Goal: Obtain resource: Download file/media

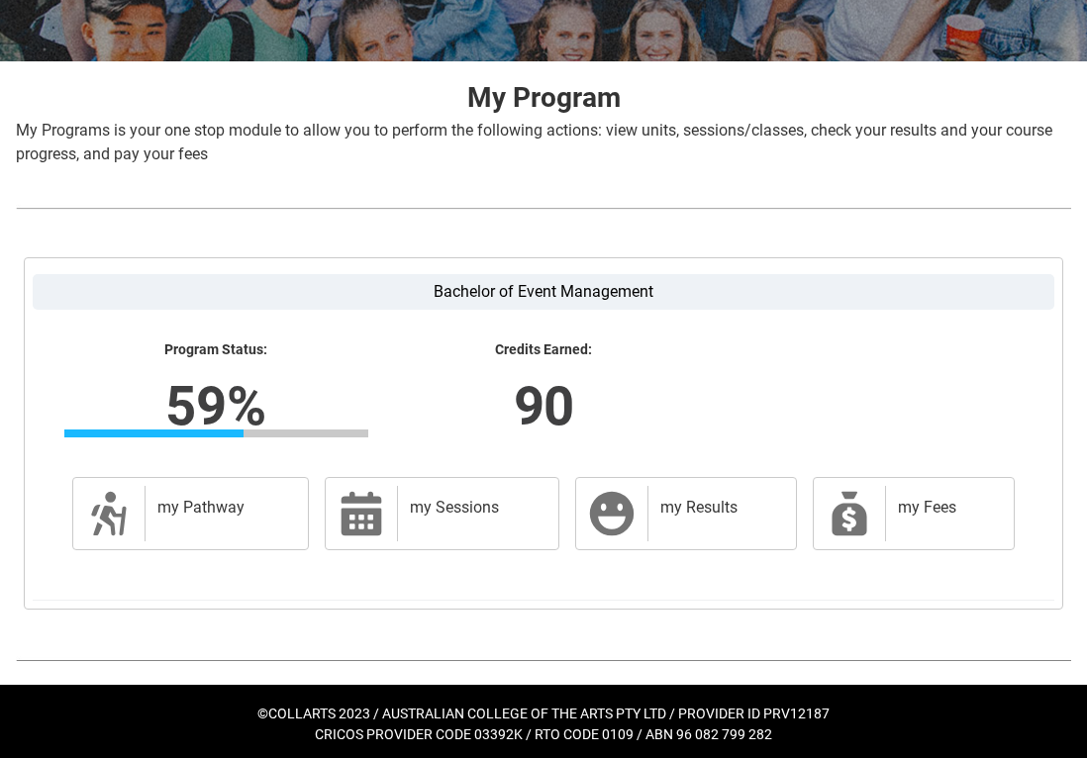
scroll to position [342, 0]
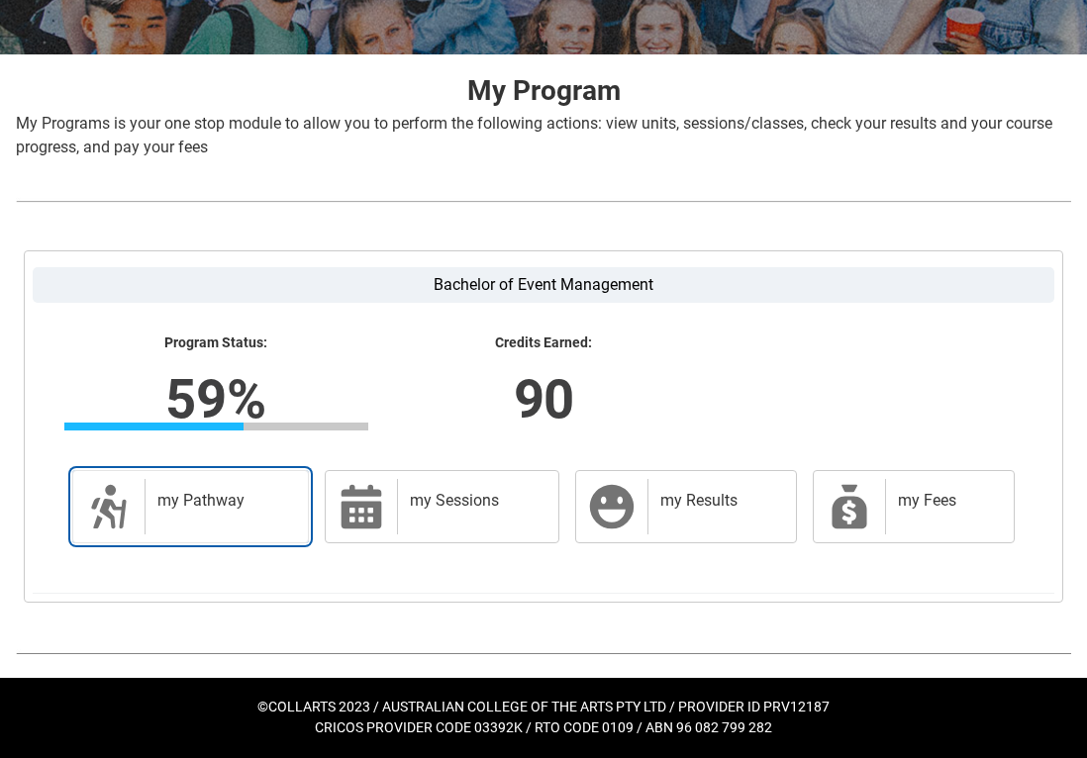
click at [143, 515] on link "my Pathway my Pathway" at bounding box center [190, 506] width 237 height 73
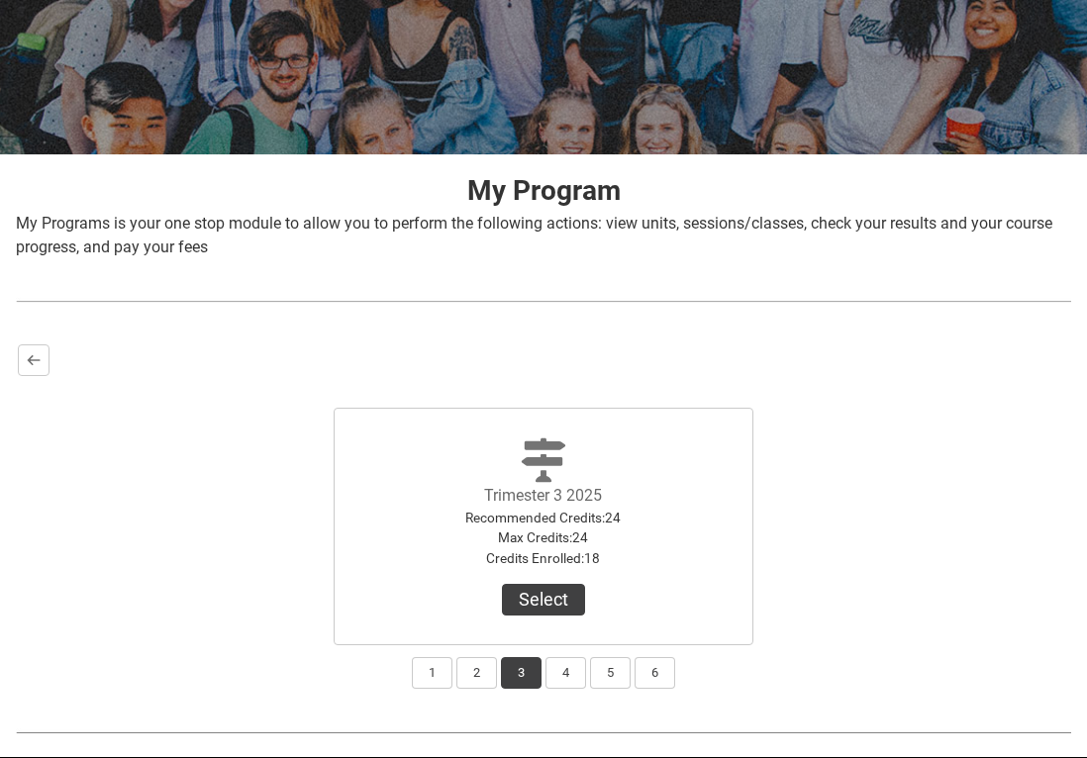
scroll to position [321, 0]
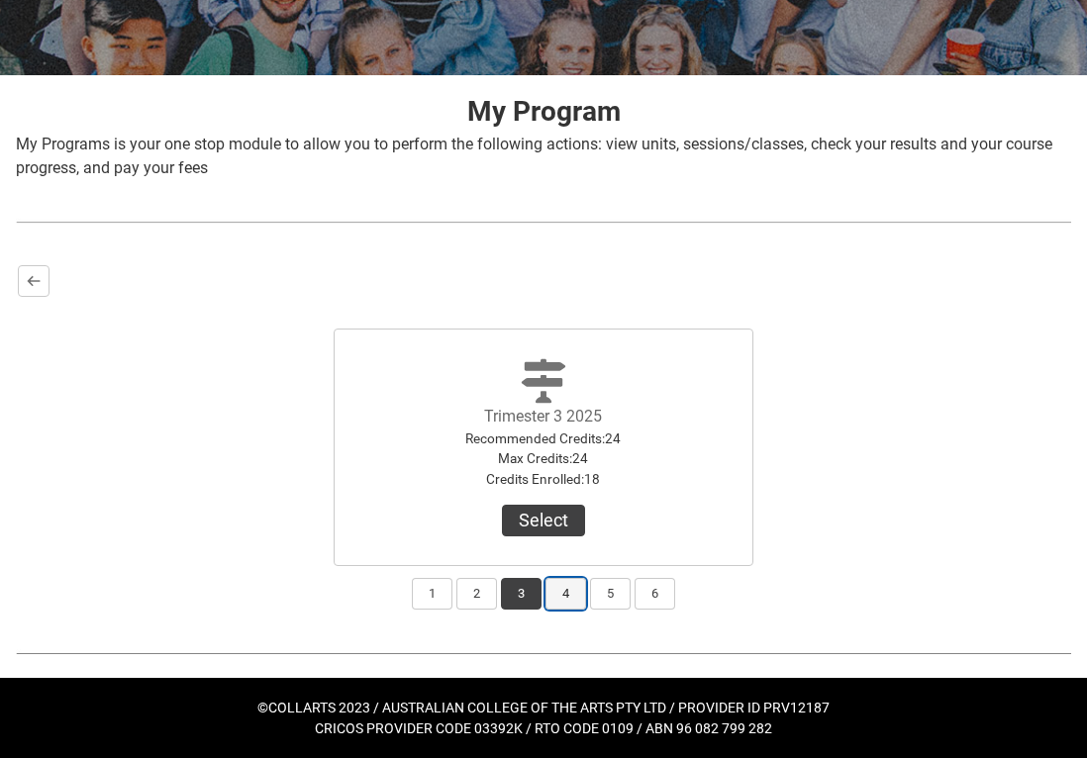
click at [561, 603] on button "4" at bounding box center [565, 594] width 41 height 32
click at [622, 588] on button "5" at bounding box center [610, 594] width 41 height 32
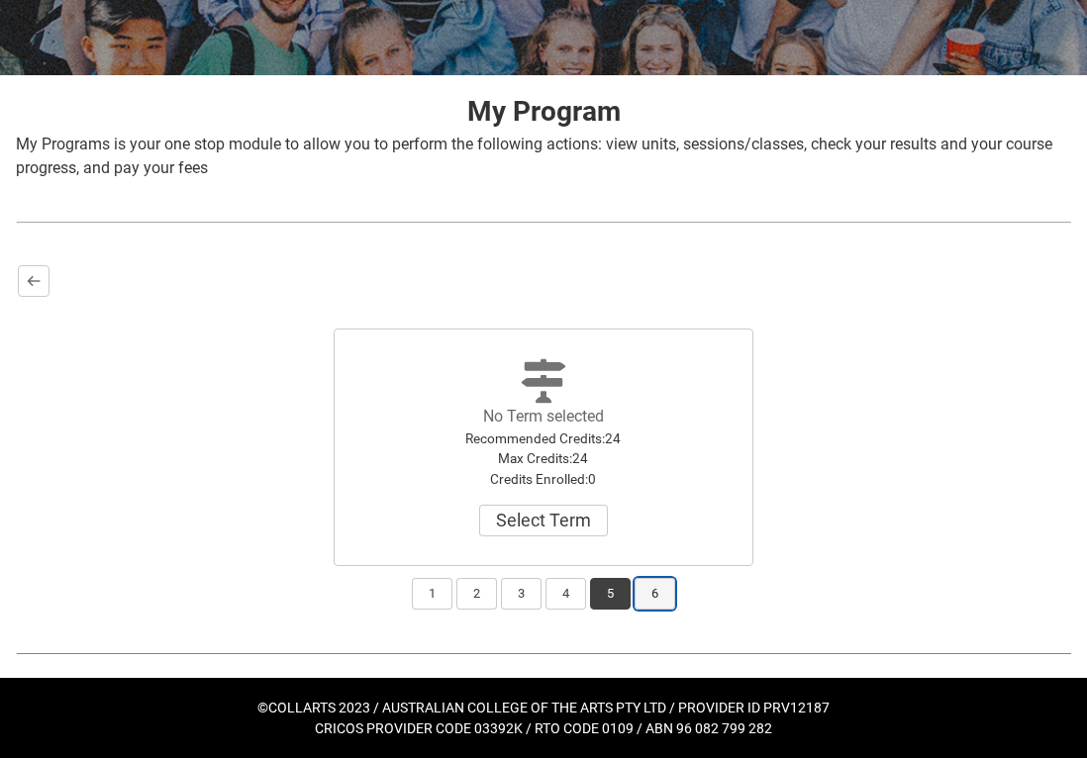
click at [658, 592] on button "6" at bounding box center [655, 594] width 41 height 32
click at [434, 587] on button "1" at bounding box center [432, 594] width 41 height 32
click at [479, 598] on button "2" at bounding box center [476, 594] width 41 height 32
click at [532, 586] on button "3" at bounding box center [521, 594] width 41 height 32
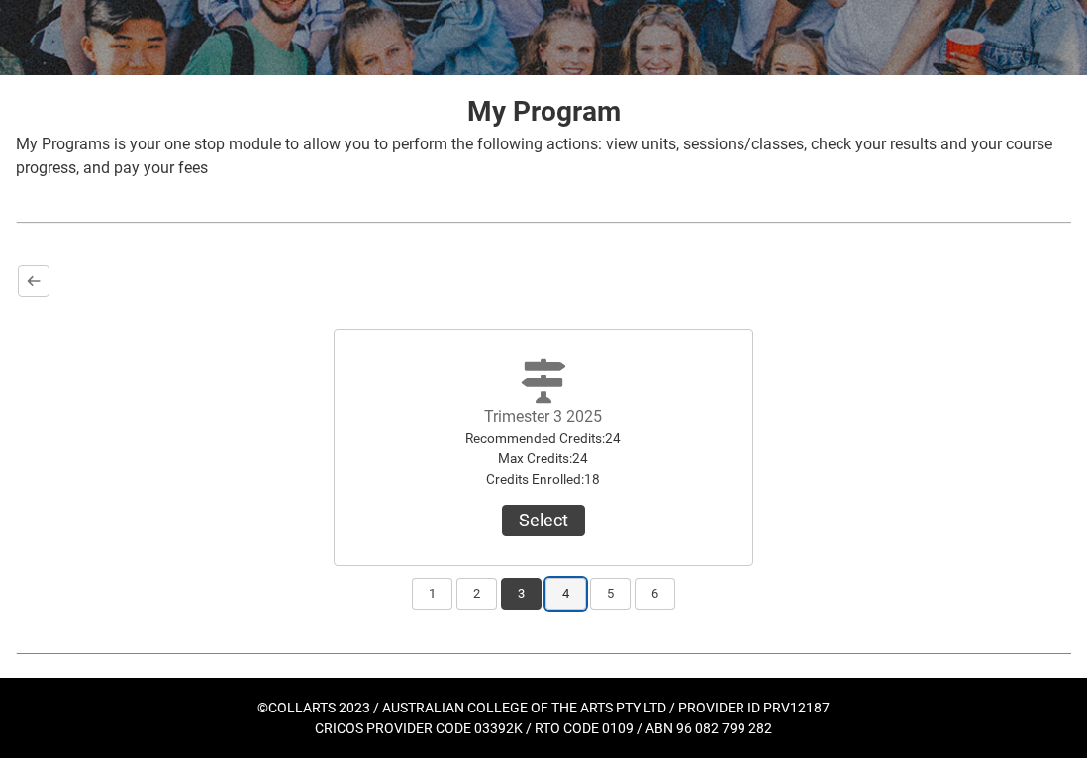
click at [571, 602] on button "4" at bounding box center [565, 594] width 41 height 32
click at [438, 602] on button "1" at bounding box center [432, 594] width 41 height 32
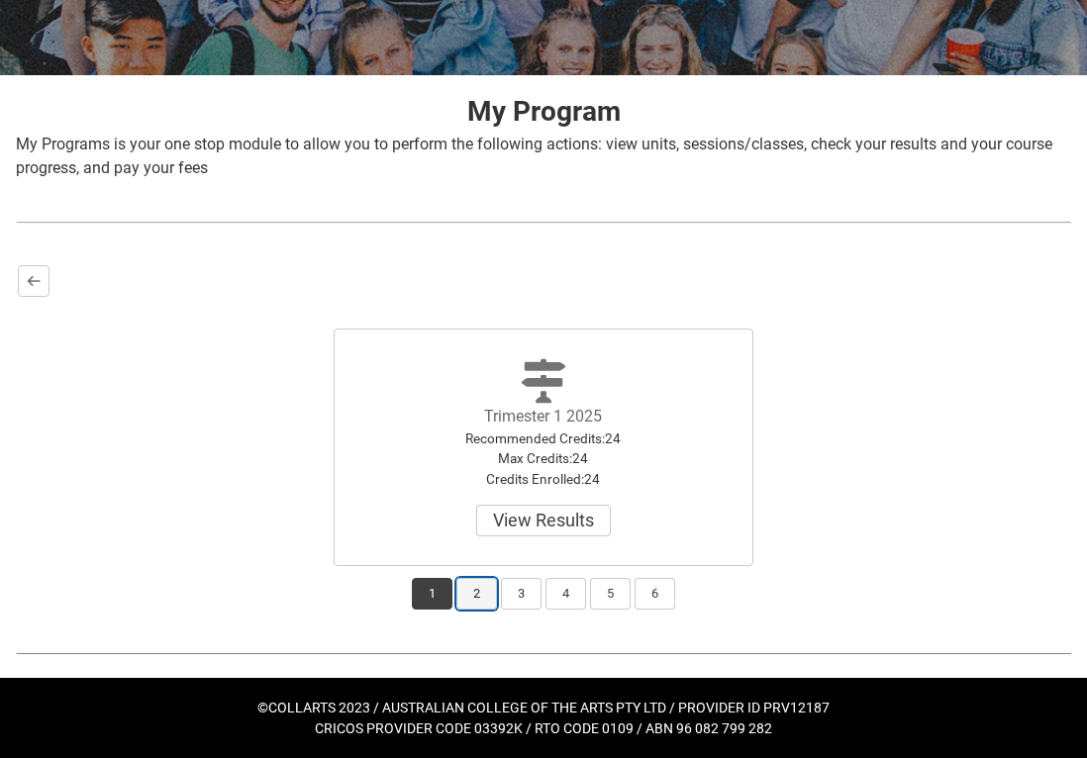
click at [469, 597] on button "2" at bounding box center [476, 594] width 41 height 32
click at [522, 589] on button "3" at bounding box center [521, 594] width 41 height 32
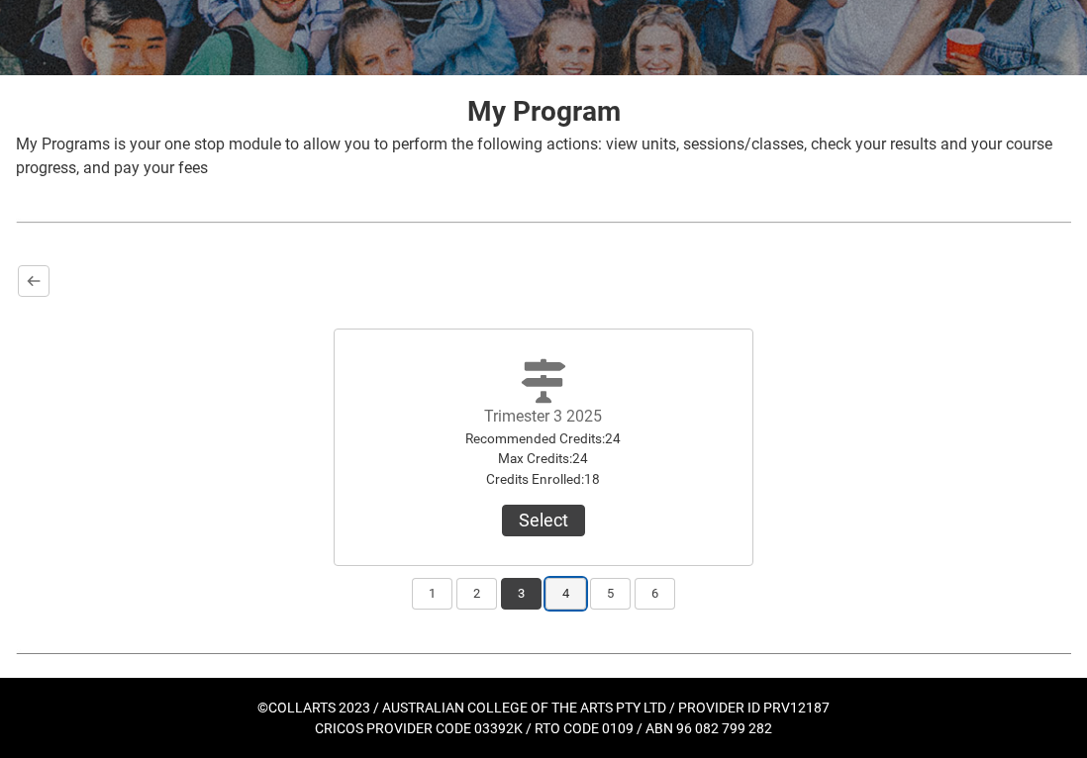
click at [571, 591] on button "4" at bounding box center [565, 594] width 41 height 32
click at [29, 277] on lightning-primitive-icon "button" at bounding box center [34, 280] width 14 height 15
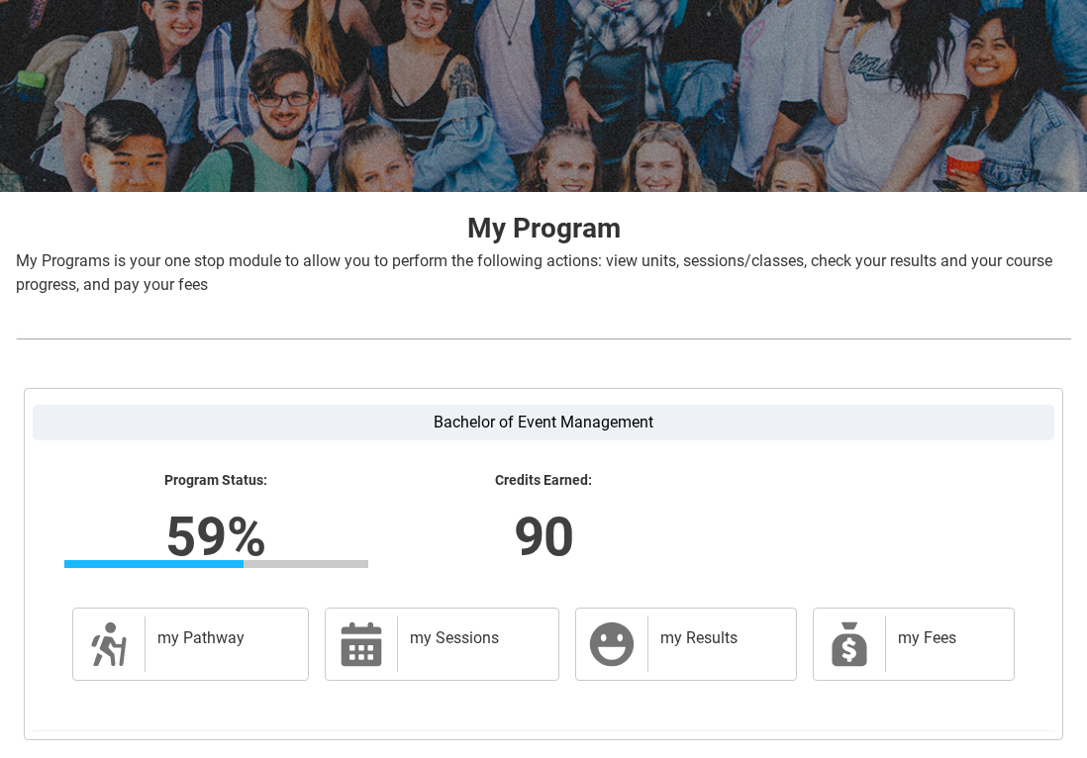
scroll to position [0, 0]
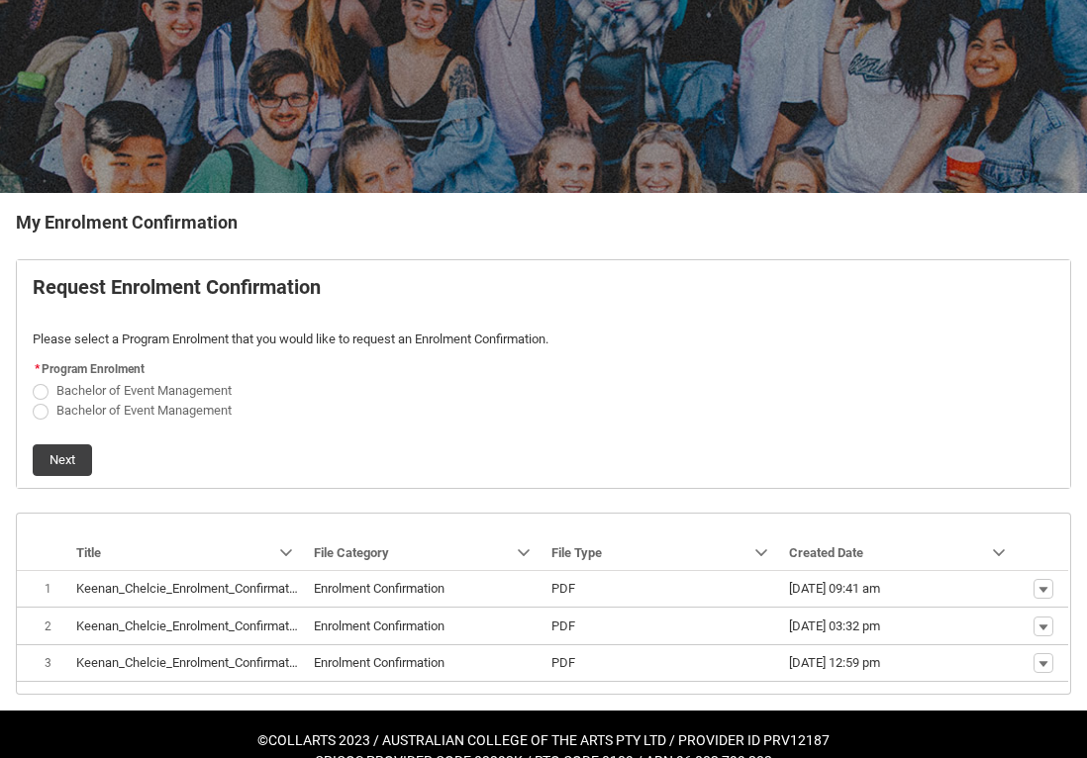
scroll to position [236, 0]
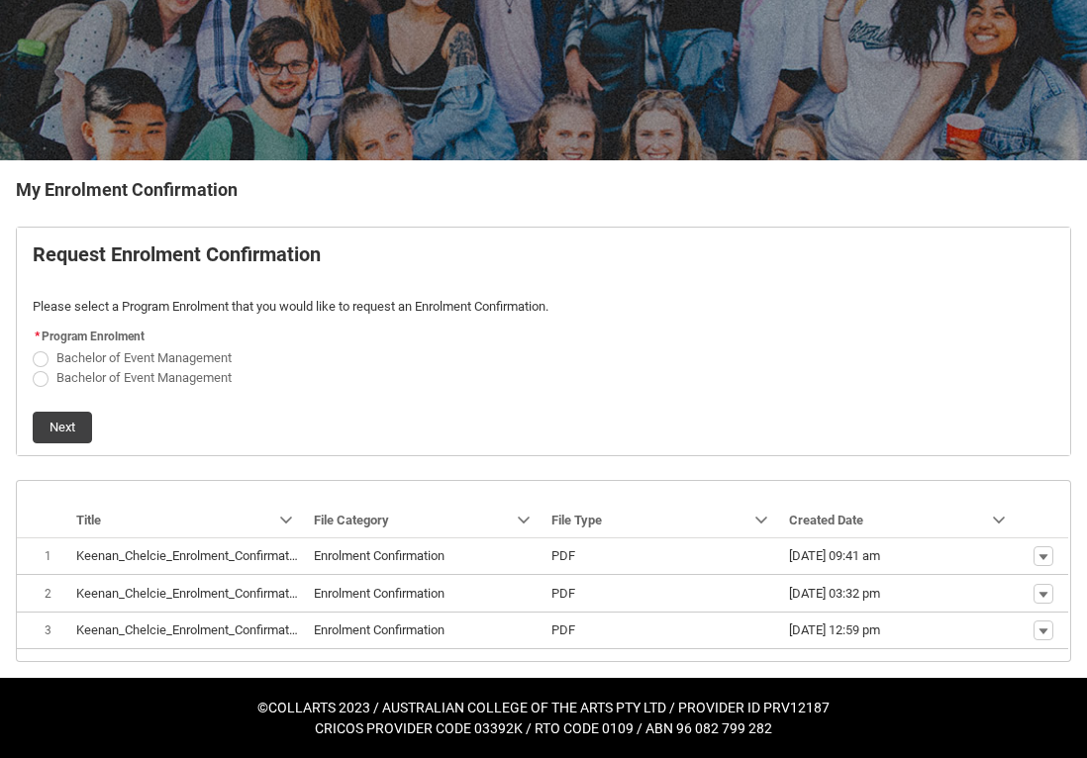
click at [43, 355] on span "REDU_Generate_Enrolment_Confirmation flow" at bounding box center [41, 359] width 16 height 16
click at [33, 347] on input "Bachelor of Event Management" at bounding box center [32, 347] width 1 height 1
radio input "true"
click at [57, 426] on button "Next" at bounding box center [62, 428] width 59 height 32
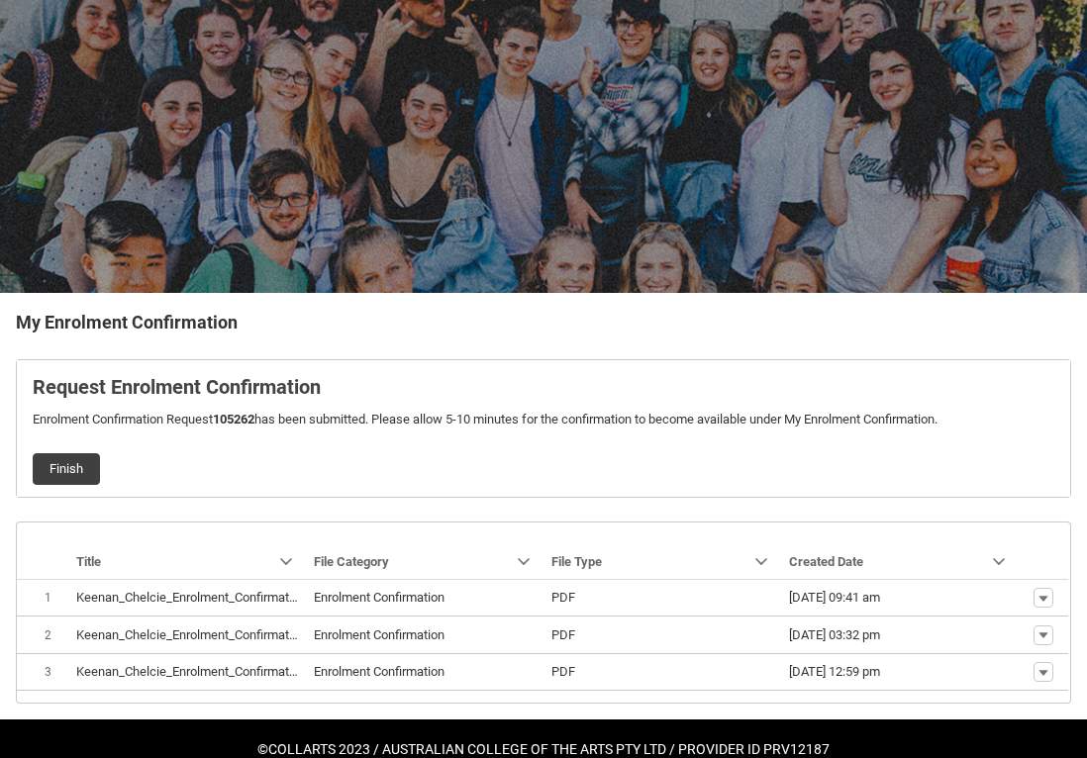
scroll to position [145, 0]
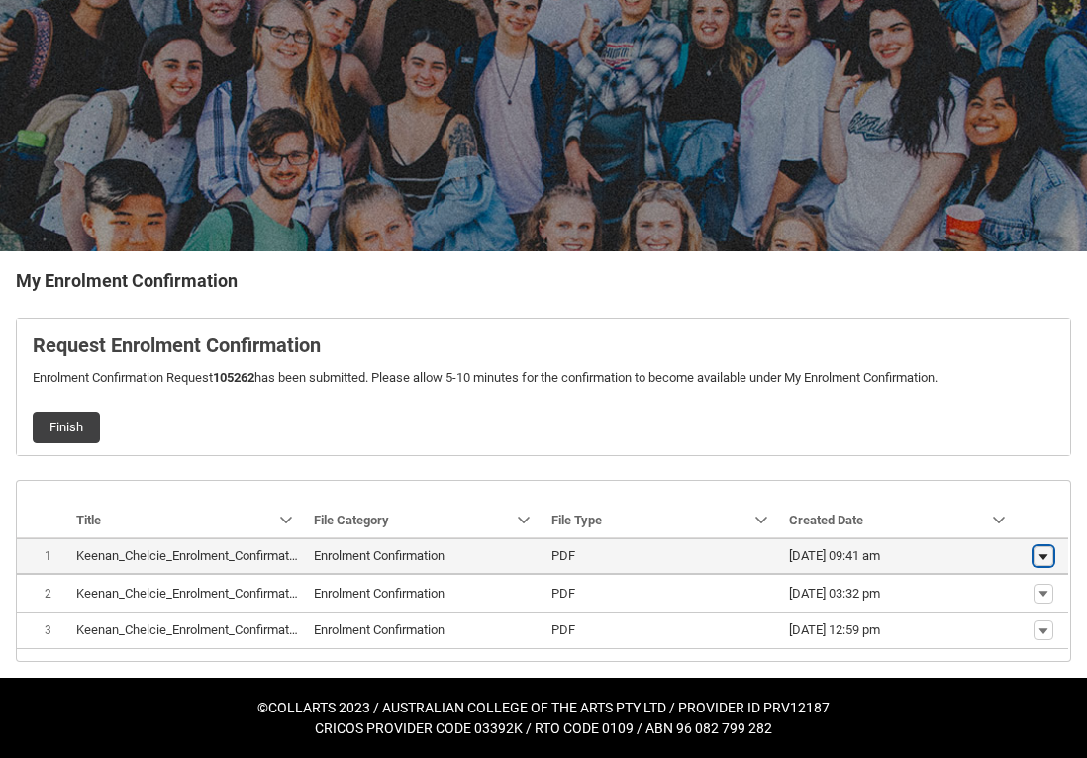
click at [1047, 552] on lightning-primitive-icon "button" at bounding box center [1044, 556] width 12 height 14
click at [986, 592] on span "Download" at bounding box center [998, 590] width 54 height 18
